Goal: Task Accomplishment & Management: Complete application form

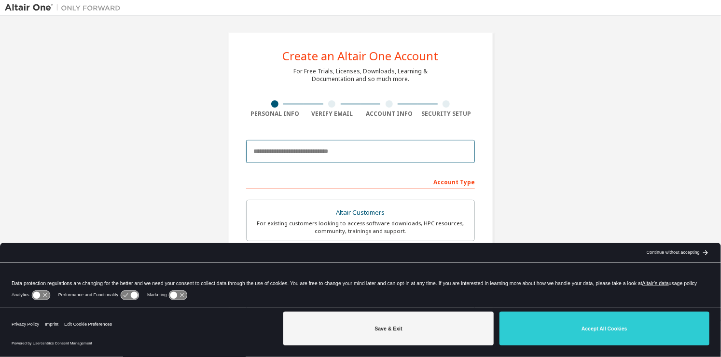
click at [407, 149] on input "email" at bounding box center [360, 151] width 229 height 23
type input "**********"
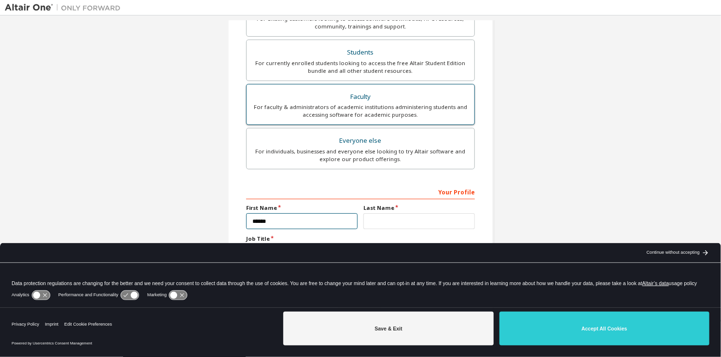
type input "******"
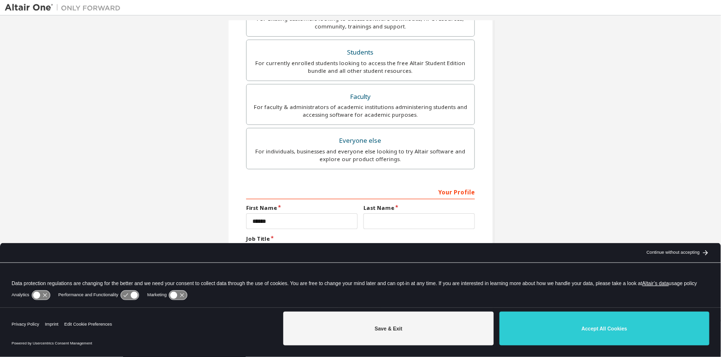
click at [443, 307] on div "Analytics Performance and Functionality Marketing" at bounding box center [361, 298] width 698 height 19
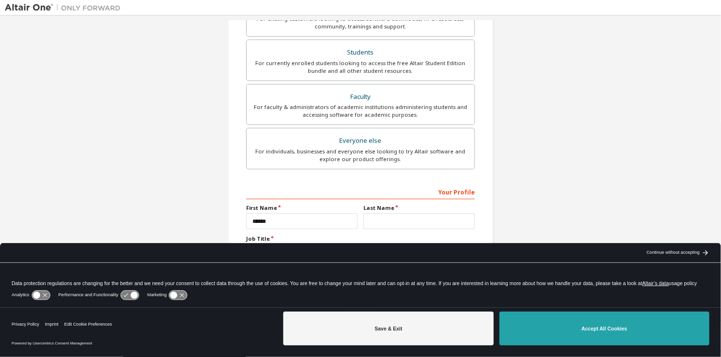
click at [546, 325] on button "Accept All Cookies" at bounding box center [605, 329] width 210 height 34
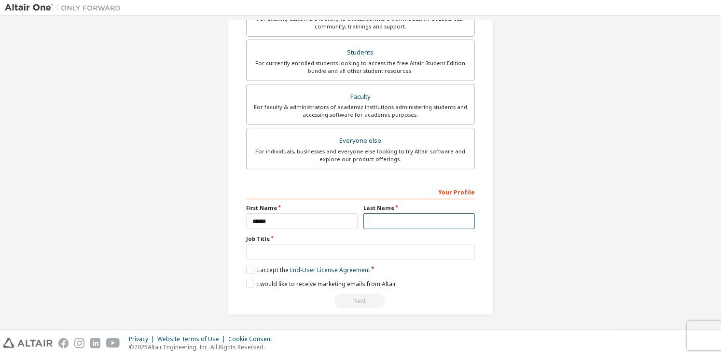
click at [430, 216] on input "text" at bounding box center [420, 221] width 112 height 16
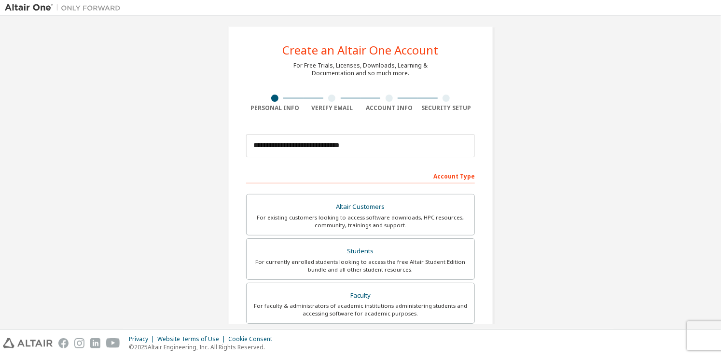
scroll to position [24, 0]
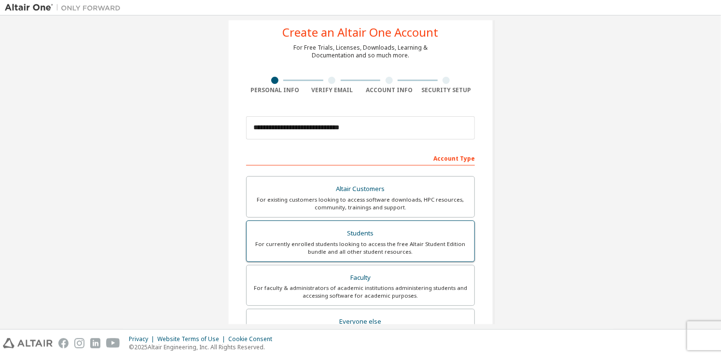
type input "*****"
click at [401, 237] on div "Students" at bounding box center [361, 234] width 216 height 14
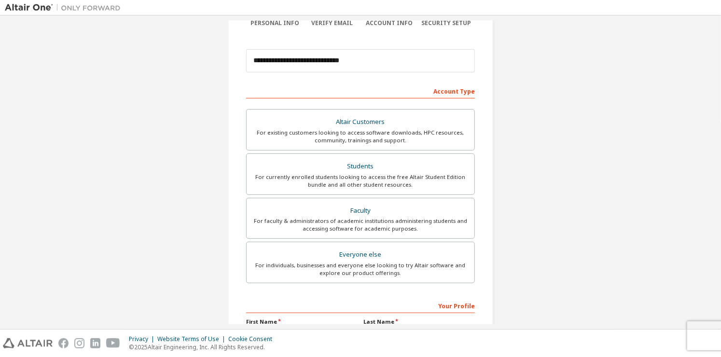
scroll to position [205, 0]
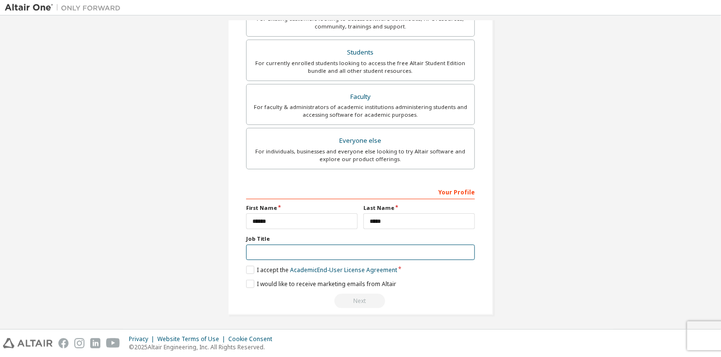
click at [354, 254] on input "text" at bounding box center [360, 253] width 229 height 16
type input "**********"
click at [250, 268] on label "I accept the Academic End-User License Agreement" at bounding box center [321, 270] width 151 height 8
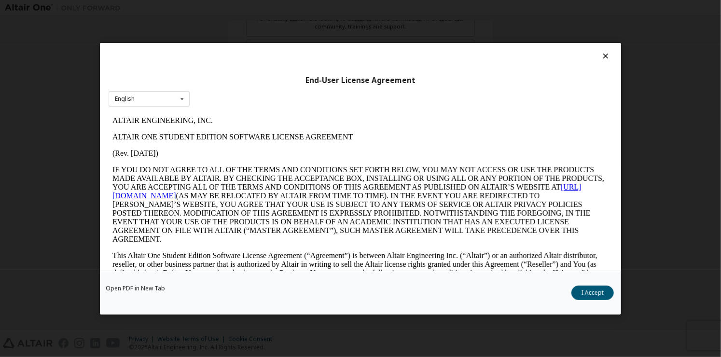
scroll to position [0, 0]
click at [183, 104] on icon at bounding box center [182, 98] width 12 height 15
click at [181, 102] on icon at bounding box center [182, 98] width 12 height 15
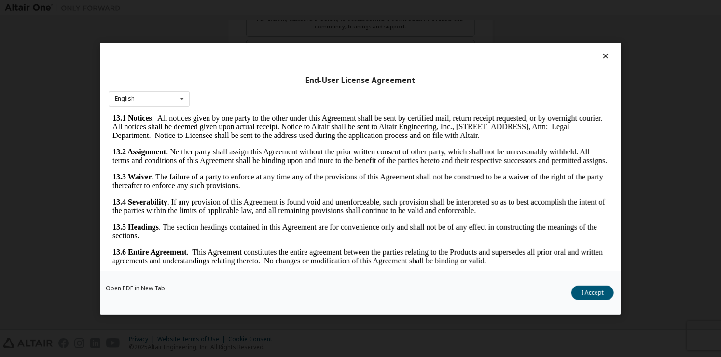
scroll to position [14, 0]
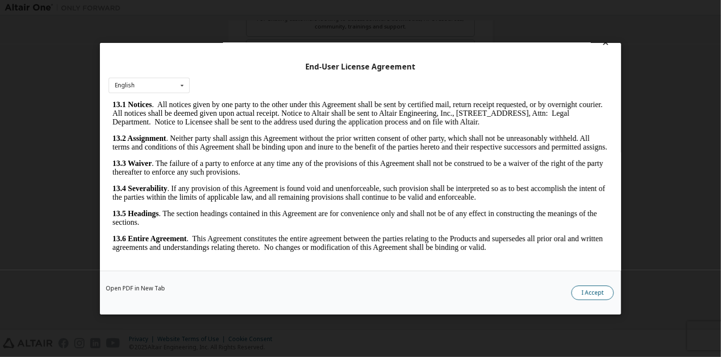
click at [594, 297] on button "I Accept" at bounding box center [593, 293] width 42 height 14
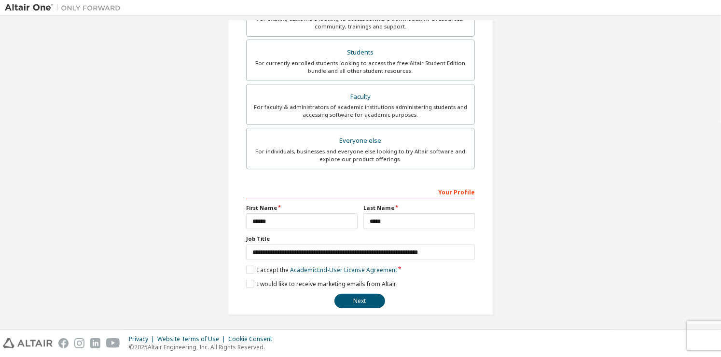
scroll to position [204, 0]
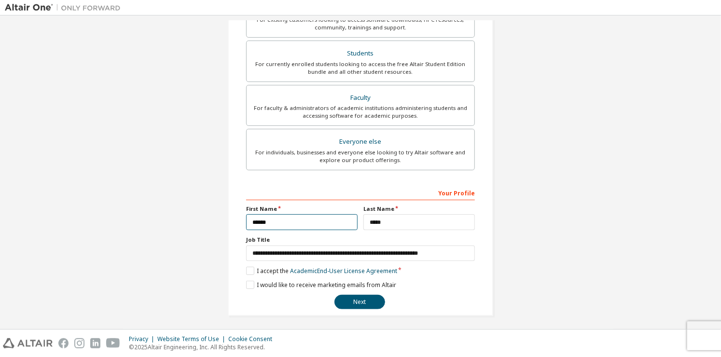
click at [327, 225] on input "******" at bounding box center [302, 222] width 112 height 16
type input "*****"
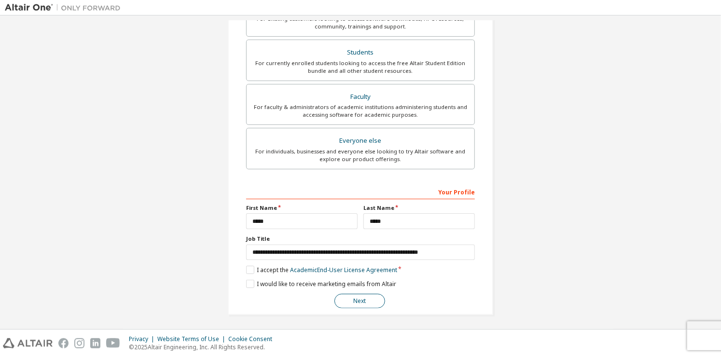
click at [348, 299] on button "Next" at bounding box center [360, 301] width 51 height 14
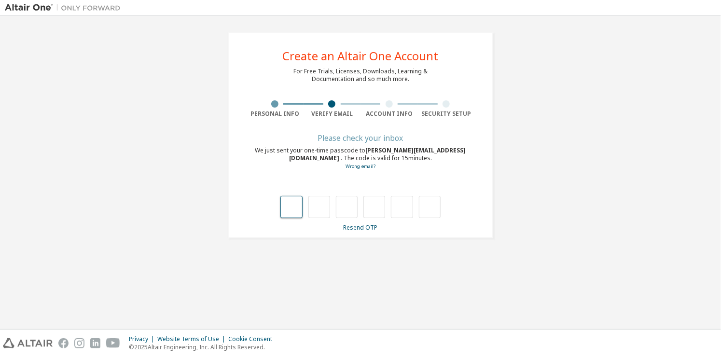
type input "*"
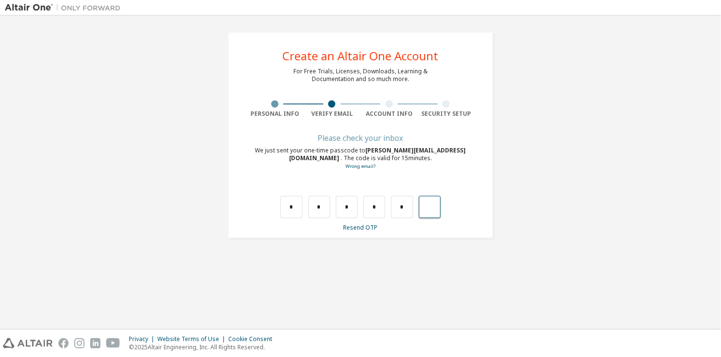
type input "*"
click at [298, 220] on div "Please check your inbox We just sent your one-time passcode to [PERSON_NAME][EM…" at bounding box center [360, 183] width 229 height 97
click at [295, 211] on input "text" at bounding box center [292, 207] width 22 height 22
type input "*"
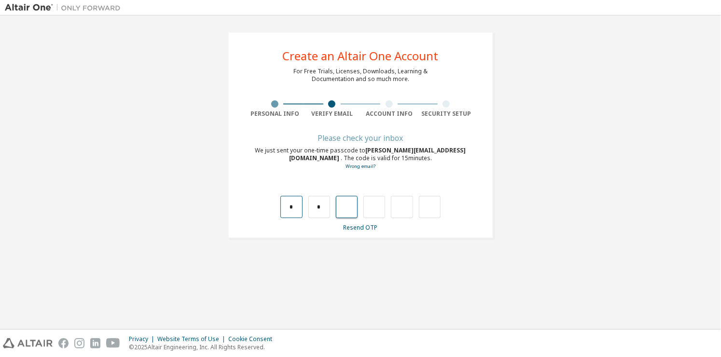
type input "*"
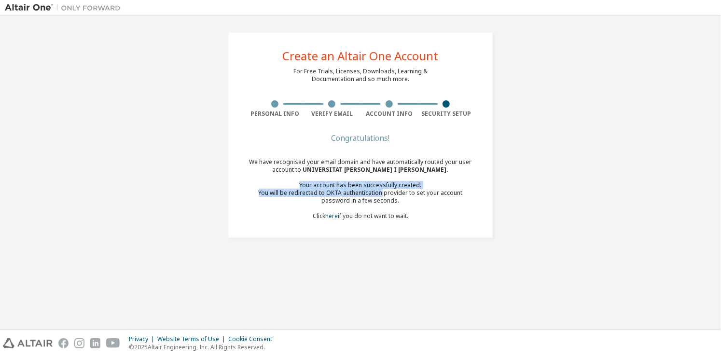
drag, startPoint x: 295, startPoint y: 187, endPoint x: 368, endPoint y: 195, distance: 73.8
click at [368, 195] on div "We have recognised your email domain and have automatically routed your user ac…" at bounding box center [360, 189] width 229 height 62
click at [368, 195] on div "You will be redirected to OKTA authentication provider to set your account pass…" at bounding box center [360, 196] width 229 height 15
